Goal: Information Seeking & Learning: Learn about a topic

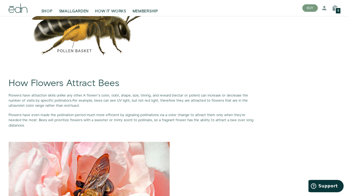
click at [123, 100] on span "For example, bees can see UV light, but not red light, therefore they are attra…" at bounding box center [128, 103] width 239 height 10
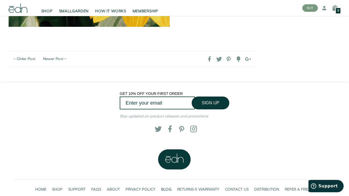
scroll to position [1379, 0]
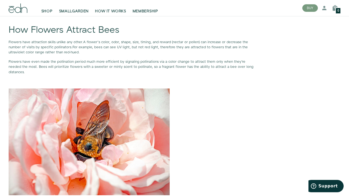
click at [155, 40] on p "Flowers have attraction skills unlike any other. A flower’s color, odor, shape,…" at bounding box center [133, 48] width 248 height 16
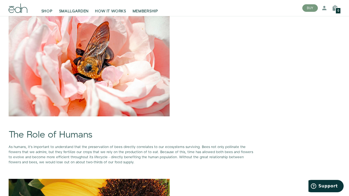
scroll to position [1086, 0]
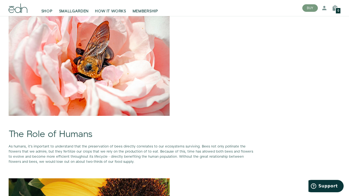
click at [85, 157] on span "As humans, it's important to understand that the preservation of bees directly …" at bounding box center [131, 154] width 244 height 20
